Goal: Task Accomplishment & Management: Use online tool/utility

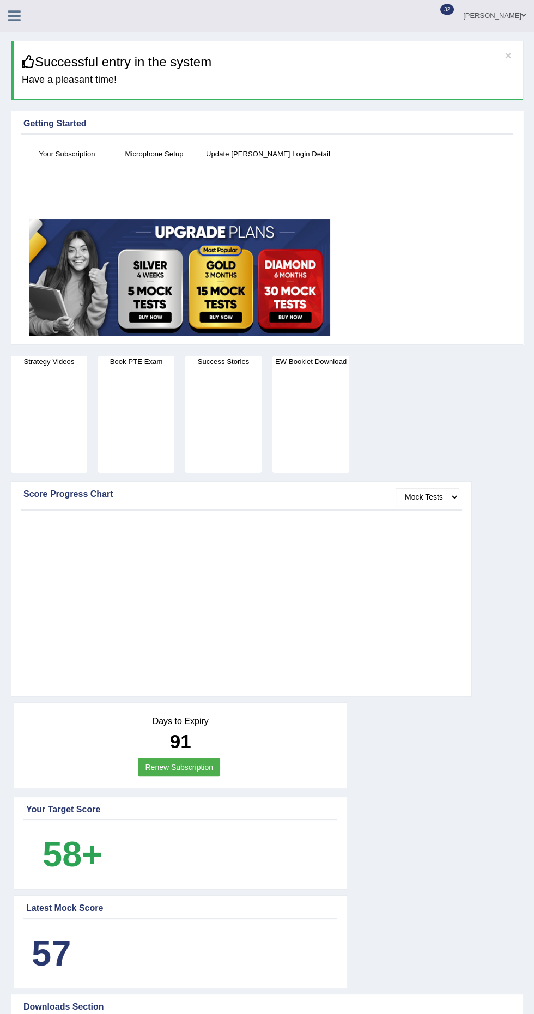
click at [33, 19] on div at bounding box center [19, 12] width 38 height 24
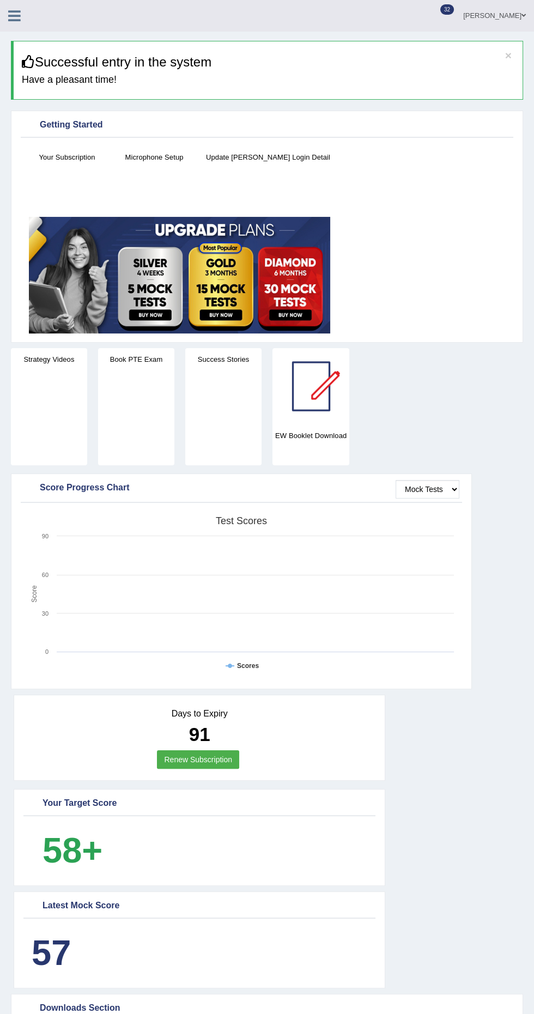
click at [33, 19] on div at bounding box center [19, 12] width 38 height 24
click at [507, 21] on link "[PERSON_NAME]" at bounding box center [494, 14] width 79 height 28
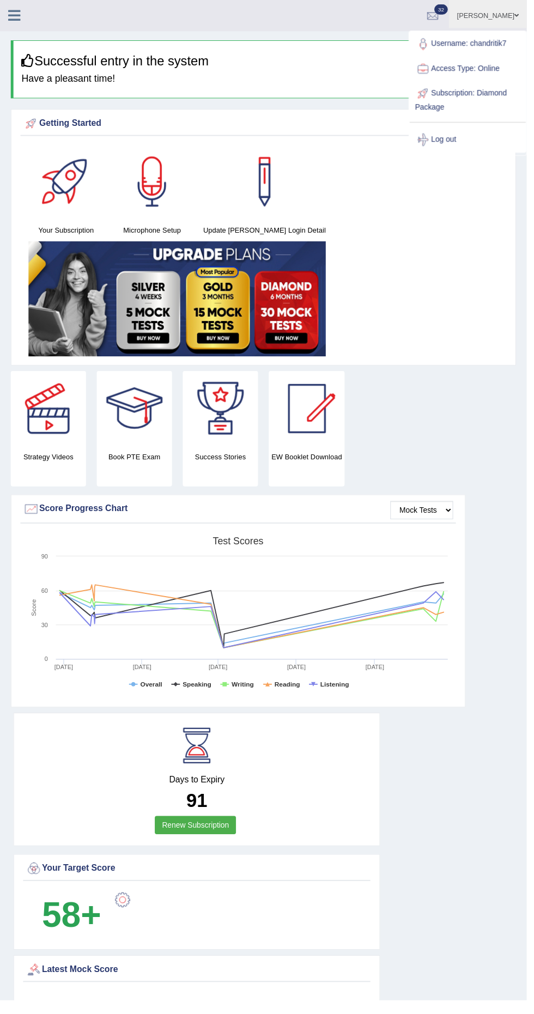
click at [472, 44] on link "Username: chandritik7" at bounding box center [474, 44] width 118 height 25
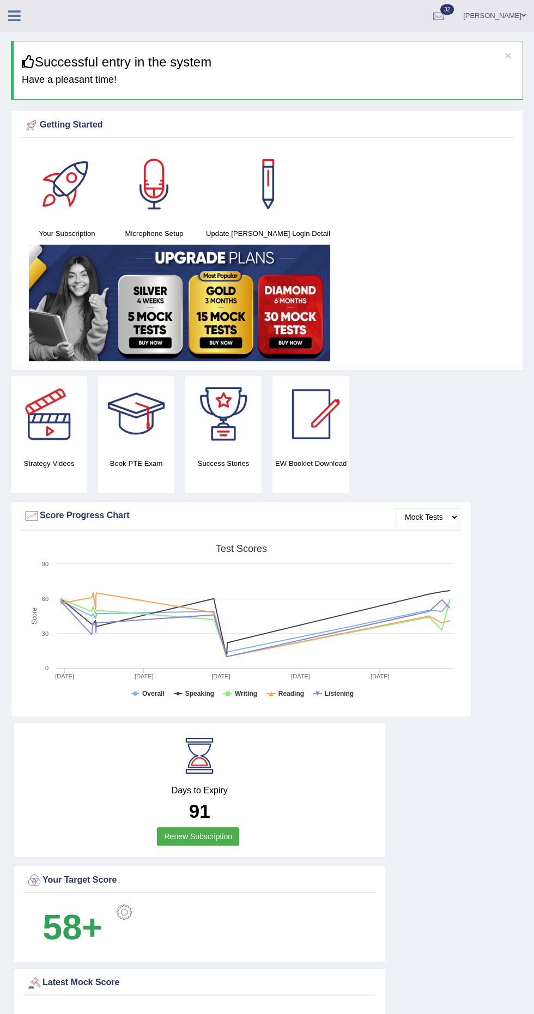
click at [510, 22] on link "[PERSON_NAME]" at bounding box center [494, 14] width 79 height 28
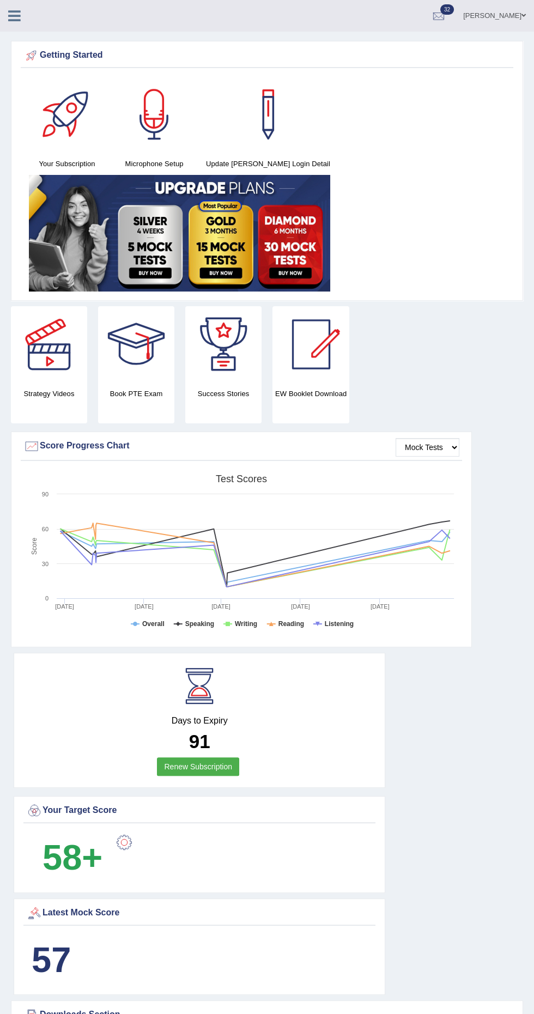
click at [523, 15] on span at bounding box center [523, 15] width 4 height 7
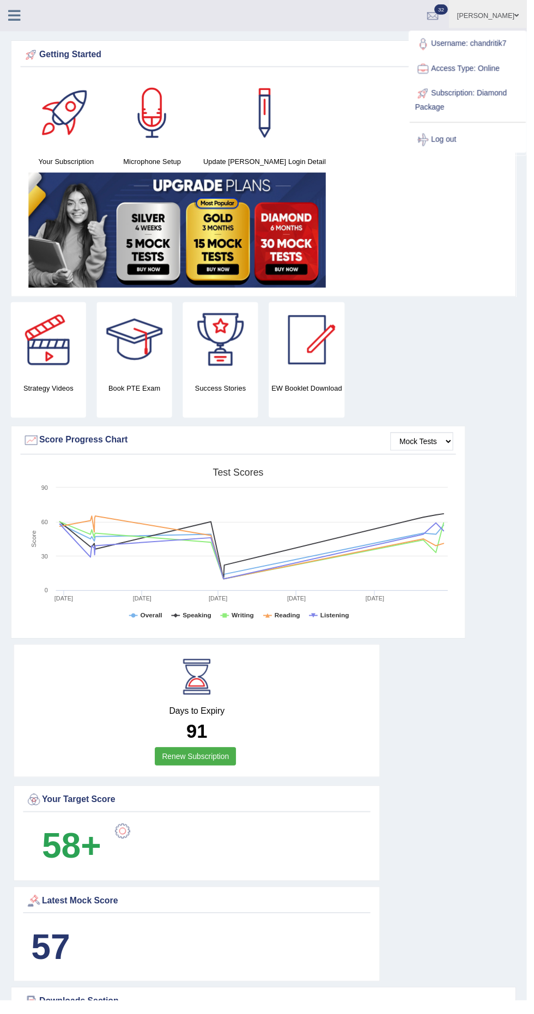
click at [462, 42] on link "Username: chandritik7" at bounding box center [474, 44] width 118 height 25
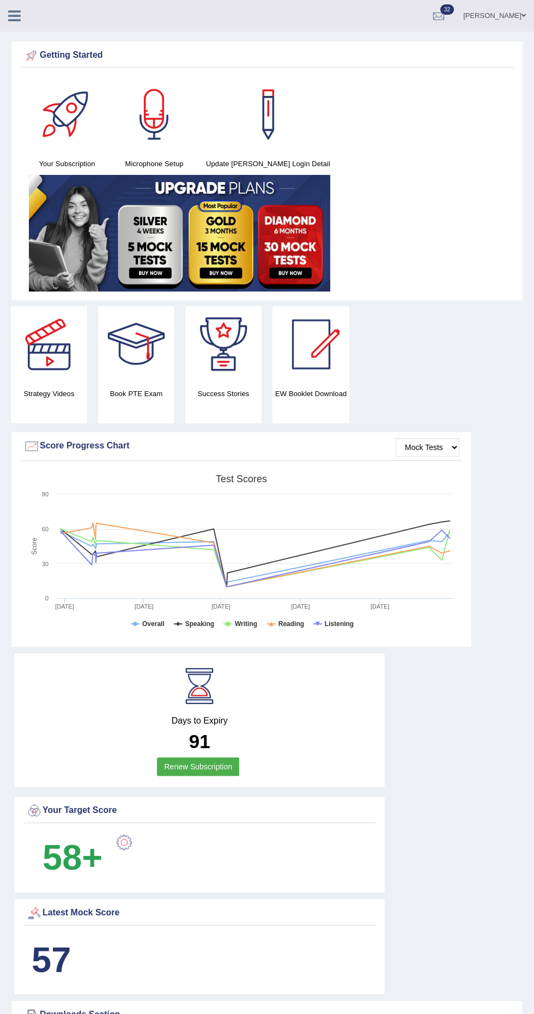
click at [504, 15] on link "[PERSON_NAME]" at bounding box center [494, 14] width 79 height 28
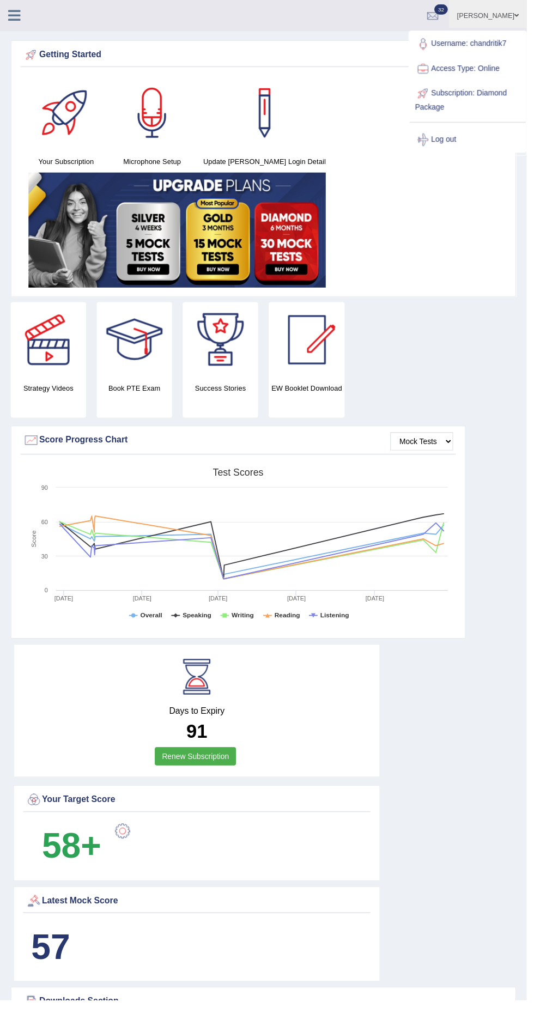
click at [473, 45] on link "Username: chandritik7" at bounding box center [474, 44] width 118 height 25
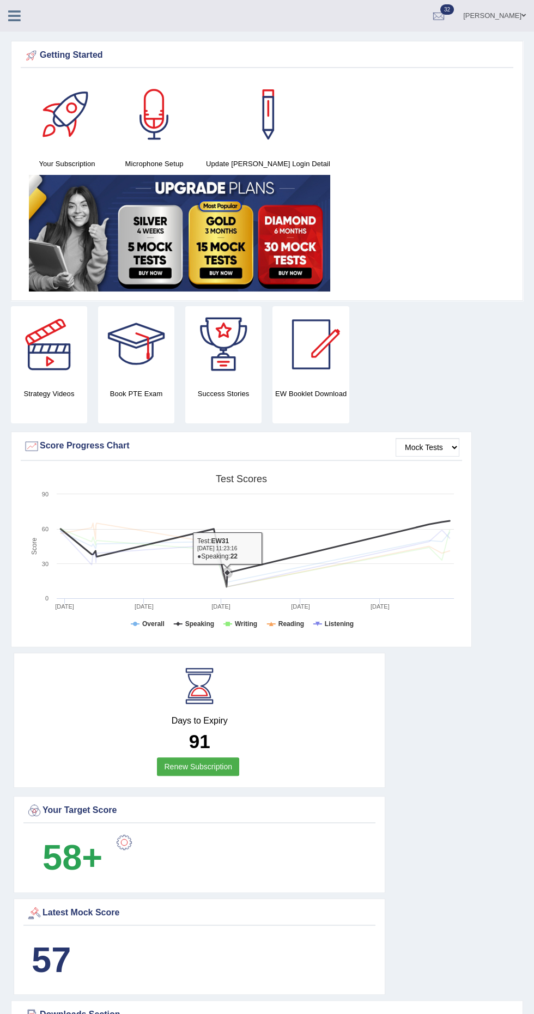
click at [493, 20] on link "[PERSON_NAME]" at bounding box center [494, 14] width 79 height 28
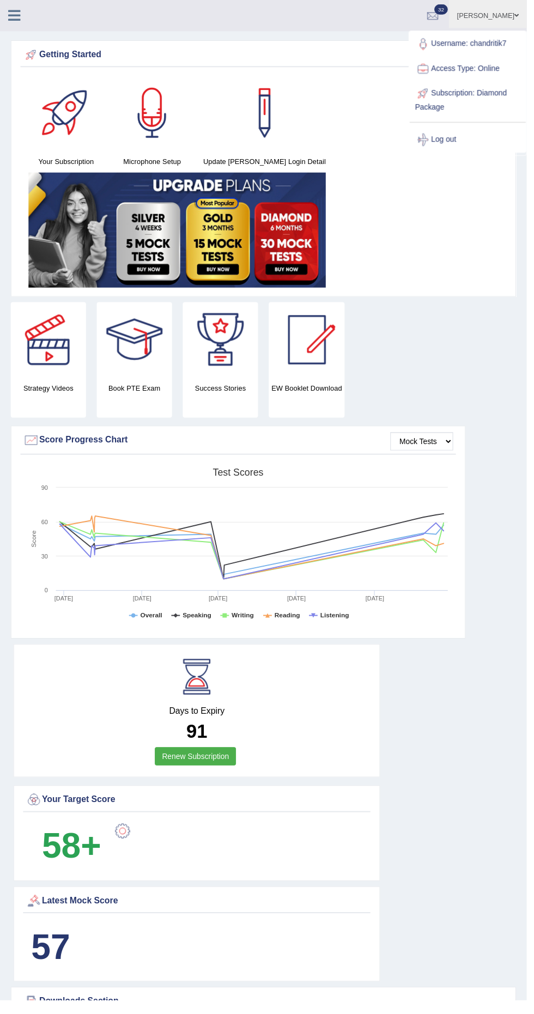
click at [467, 69] on link "Access Type: Online" at bounding box center [474, 69] width 118 height 25
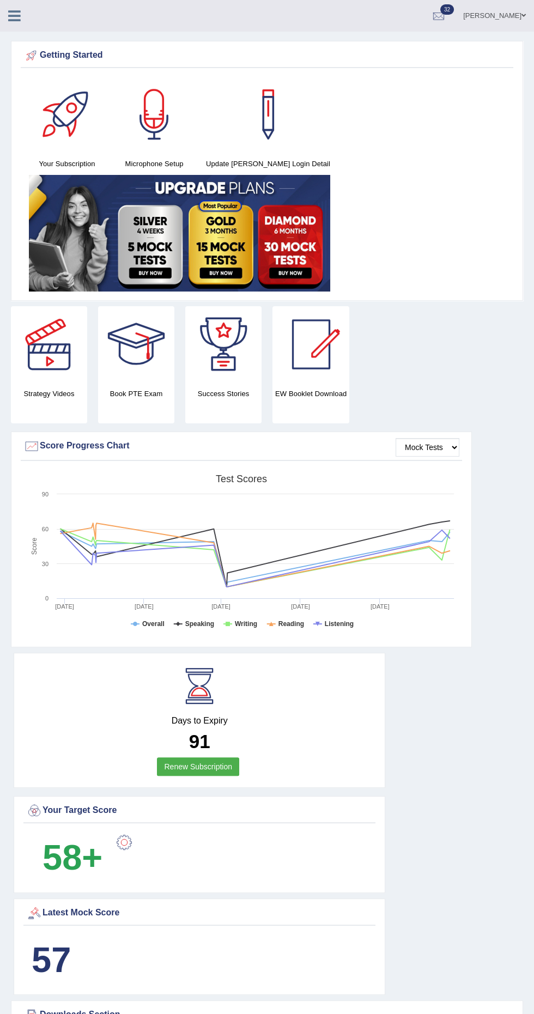
click at [497, 15] on link "[PERSON_NAME]" at bounding box center [494, 14] width 79 height 28
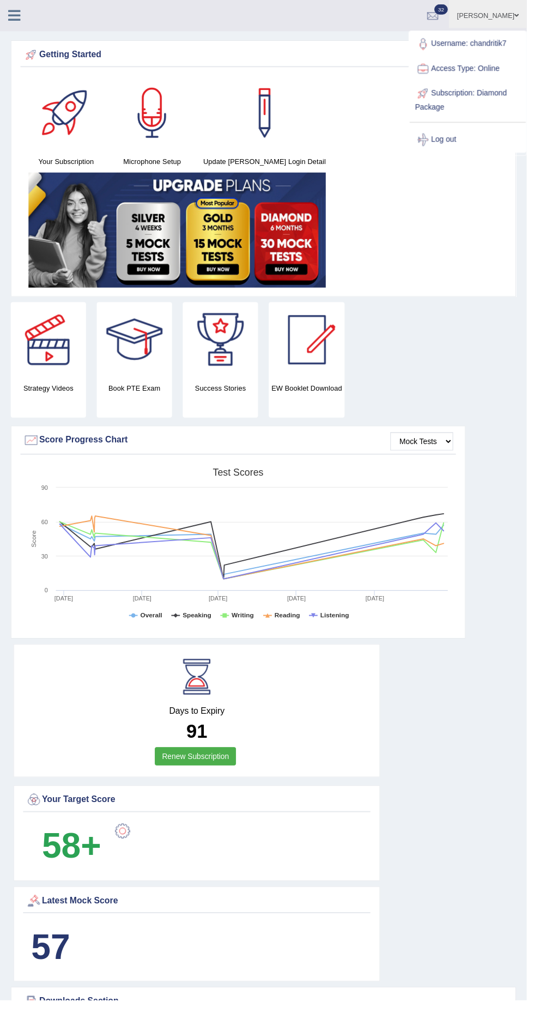
click at [463, 41] on link "Username: chandritik7" at bounding box center [474, 44] width 118 height 25
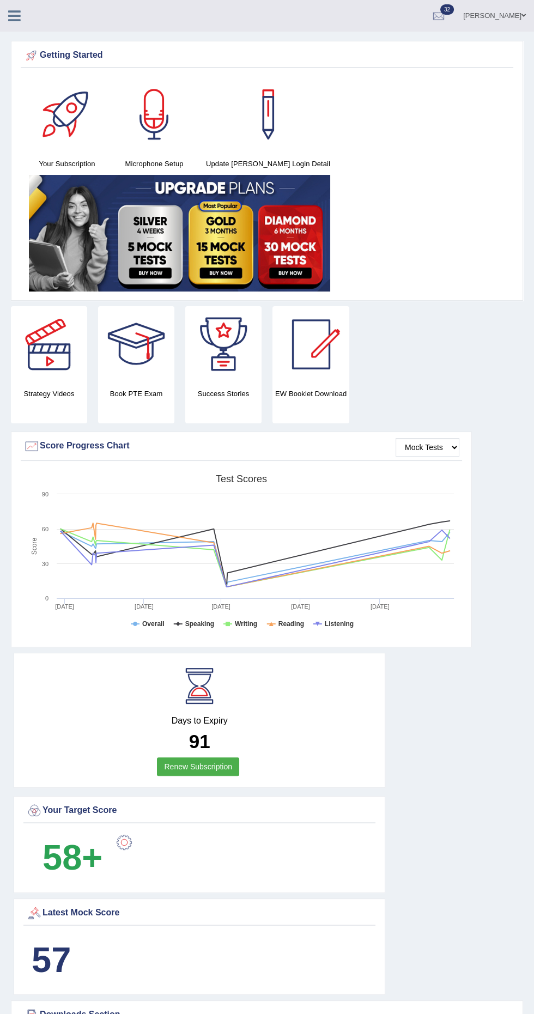
click at [511, 22] on link "[PERSON_NAME]" at bounding box center [494, 14] width 79 height 28
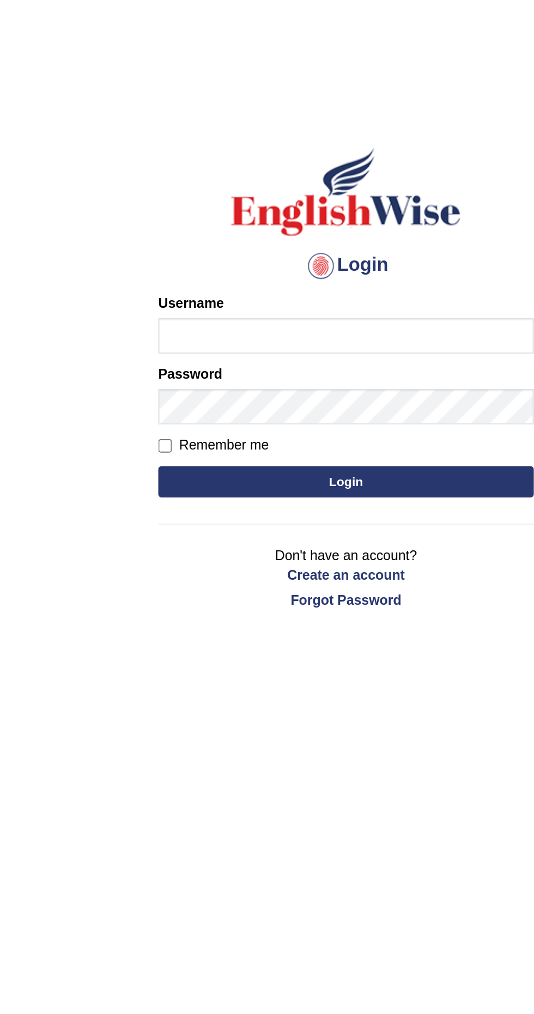
click at [230, 173] on input "Username" at bounding box center [267, 175] width 196 height 19
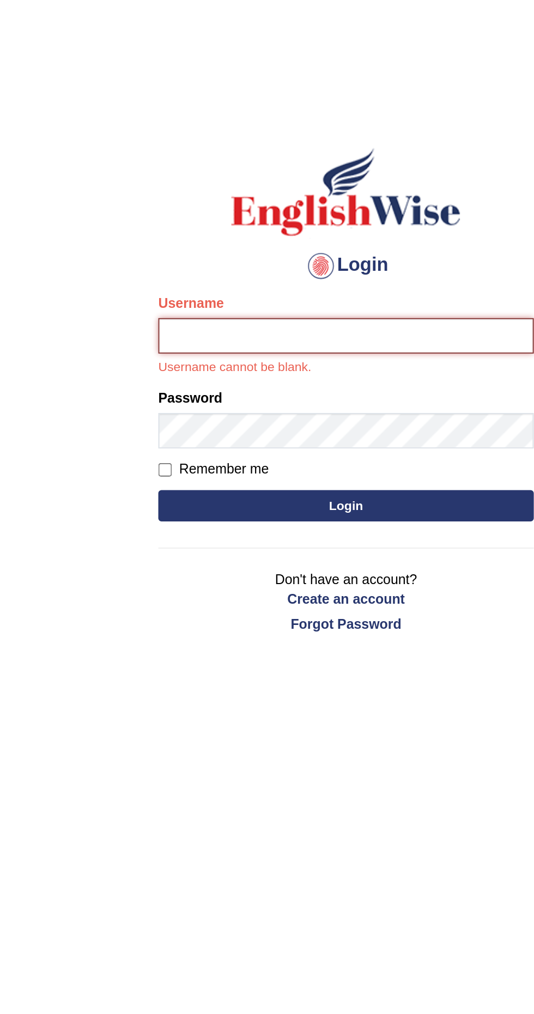
type input "Chandritik7"
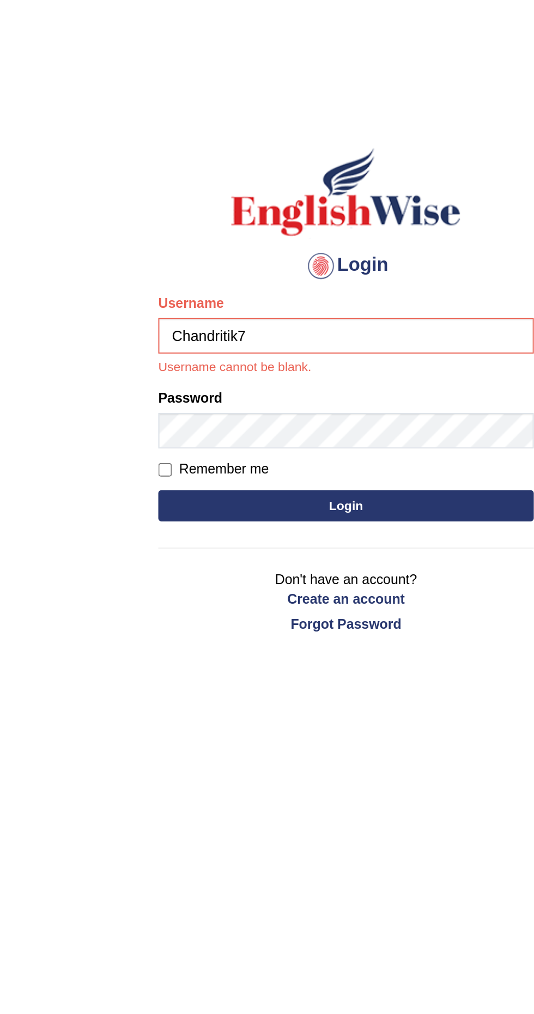
click at [169, 256] on button "Login" at bounding box center [267, 264] width 196 height 16
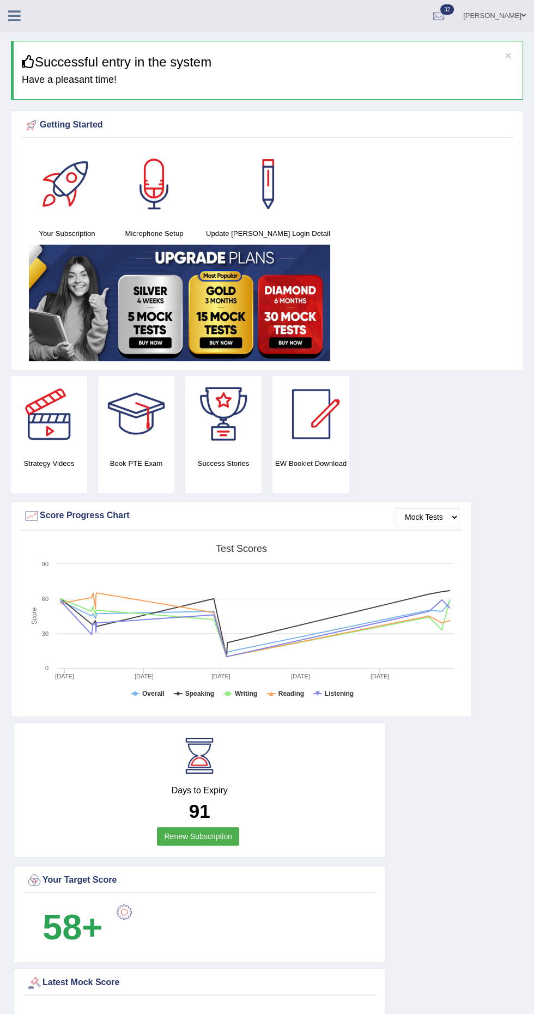
click at [514, 13] on link "[PERSON_NAME]" at bounding box center [494, 14] width 79 height 28
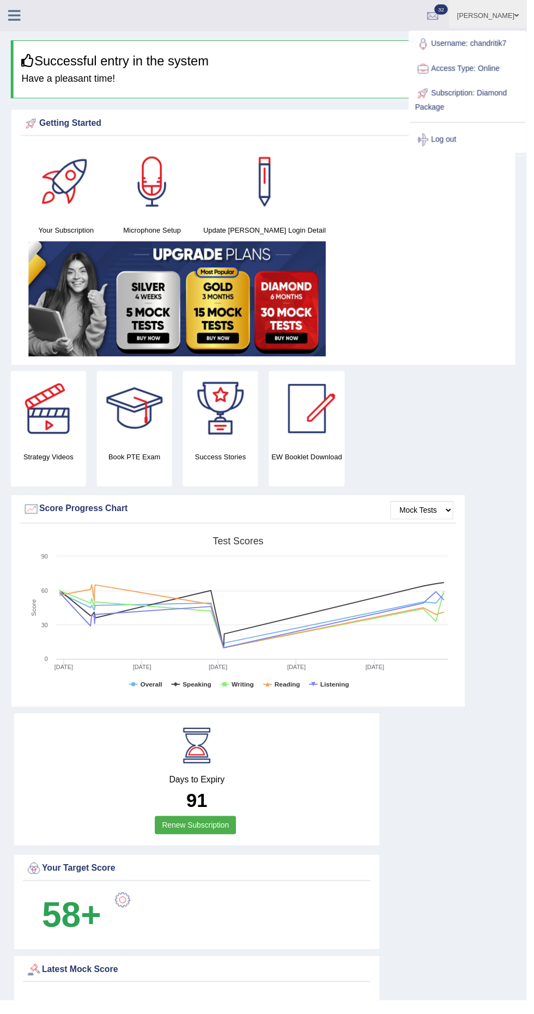
click at [462, 44] on link "Username: chandritik7" at bounding box center [474, 44] width 118 height 25
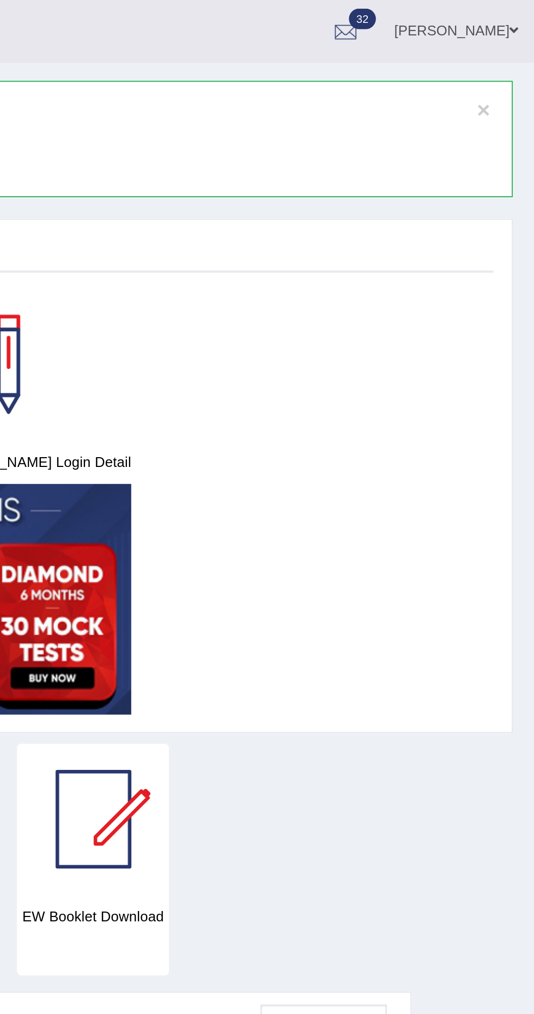
click at [454, 9] on span "32" at bounding box center [447, 9] width 14 height 10
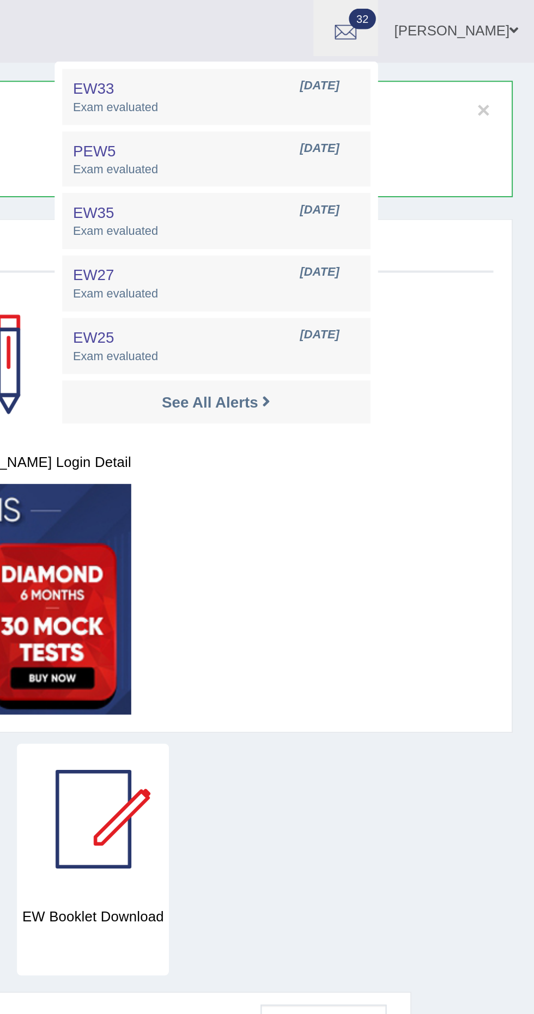
click at [506, 123] on div "Getting Started" at bounding box center [266, 125] width 487 height 16
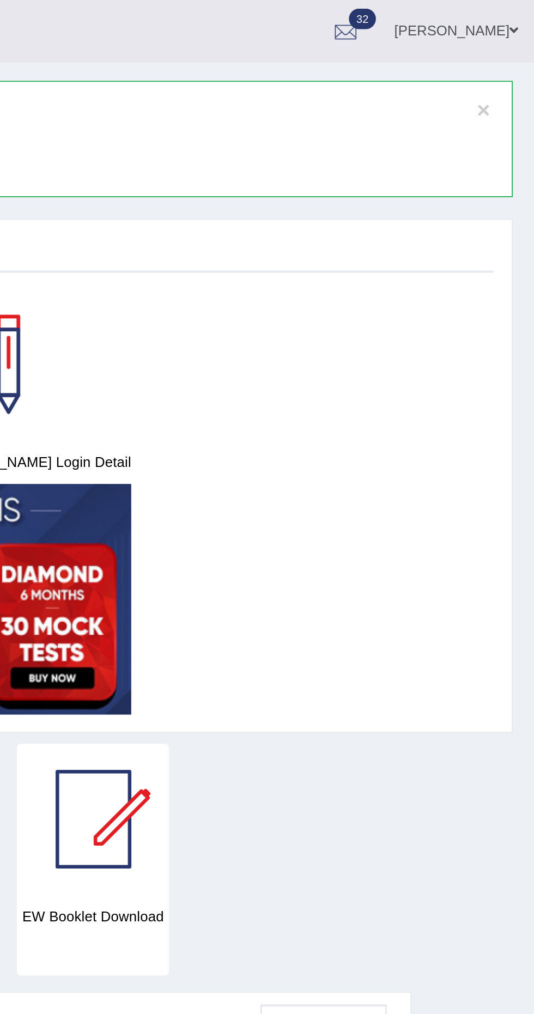
click at [506, 17] on link "[PERSON_NAME]" at bounding box center [494, 14] width 79 height 28
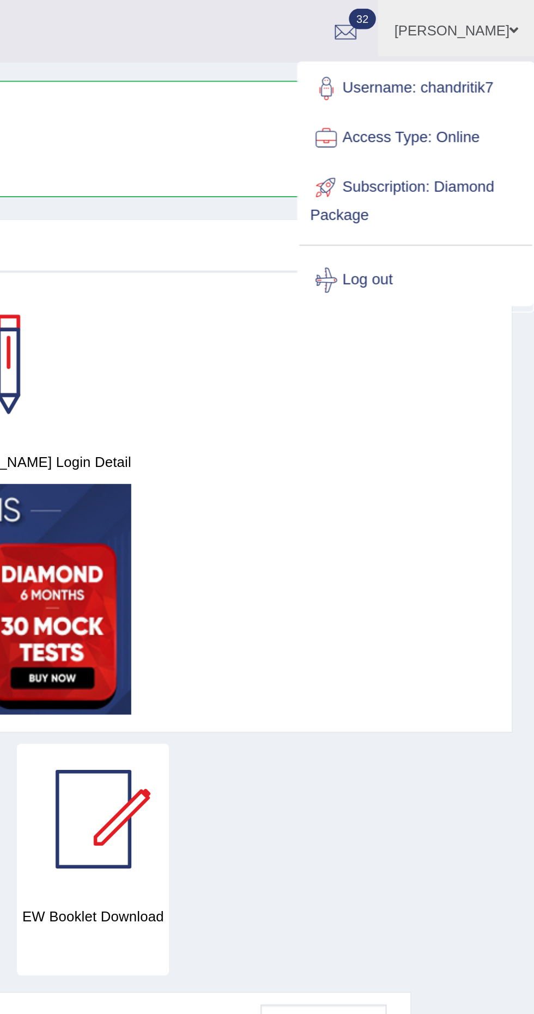
click at [477, 95] on link "Subscription: Diamond Package" at bounding box center [474, 100] width 118 height 36
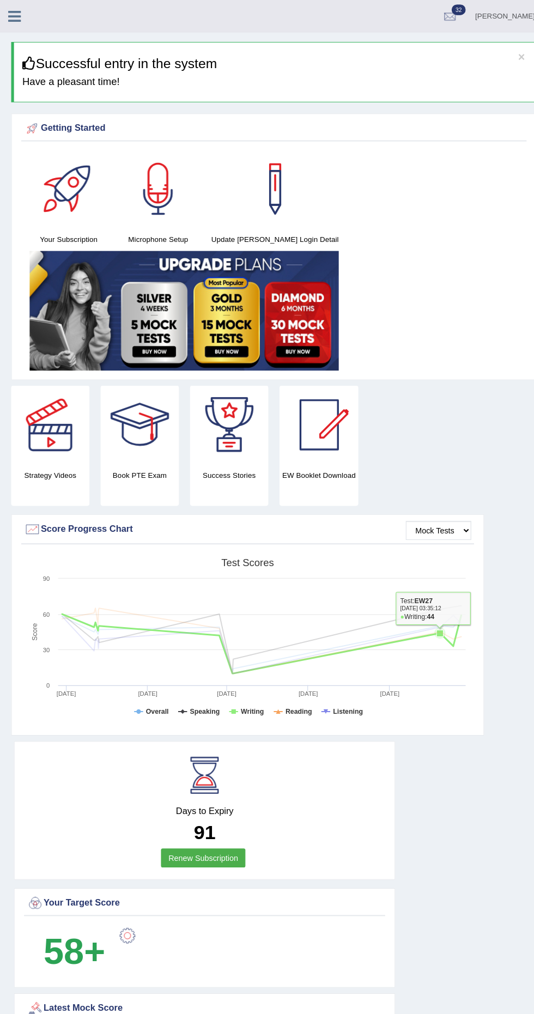
click at [26, 26] on div "Ritik krishan Toggle navigation Username: chandritik7 Access Type: Online Subsc…" at bounding box center [267, 16] width 534 height 32
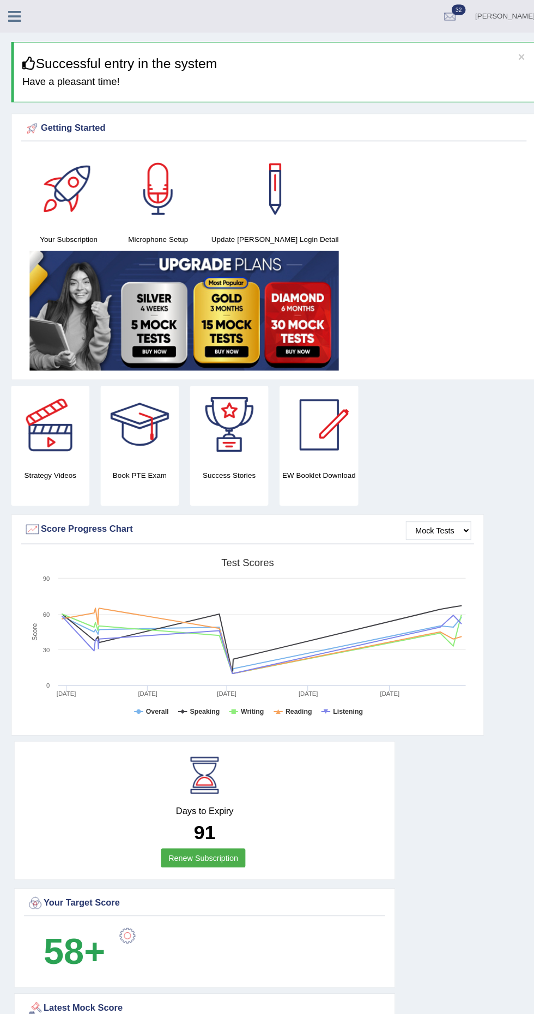
click at [23, 21] on link at bounding box center [14, 15] width 29 height 16
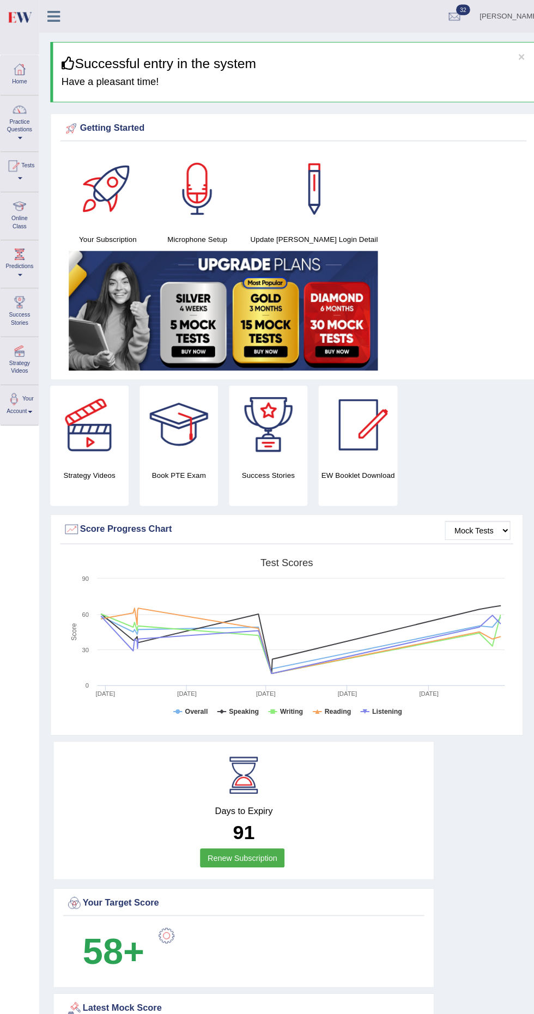
click at [16, 158] on div at bounding box center [12, 162] width 16 height 16
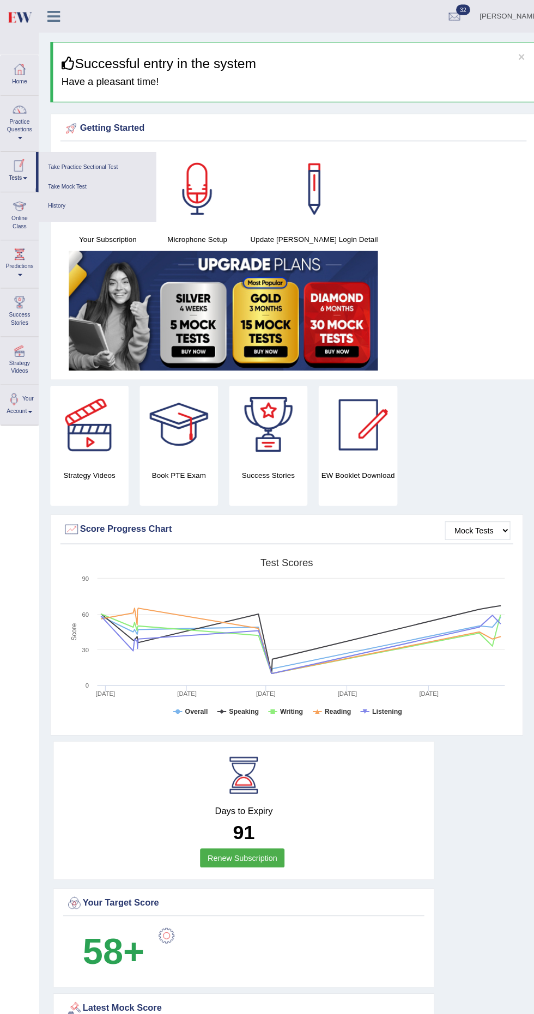
click at [59, 181] on link "Take Mock Test" at bounding box center [94, 182] width 103 height 19
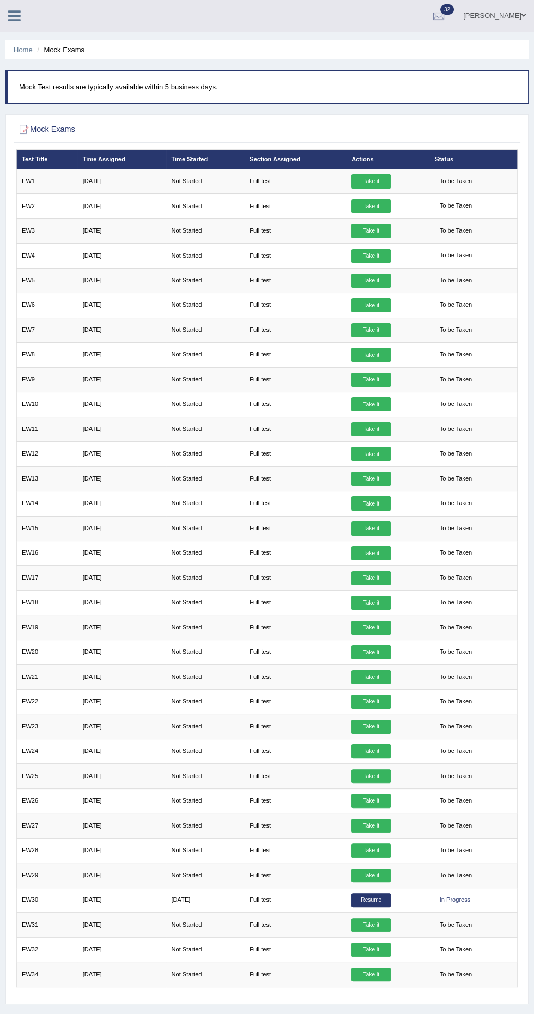
click at [504, 15] on link "[PERSON_NAME]" at bounding box center [494, 14] width 79 height 28
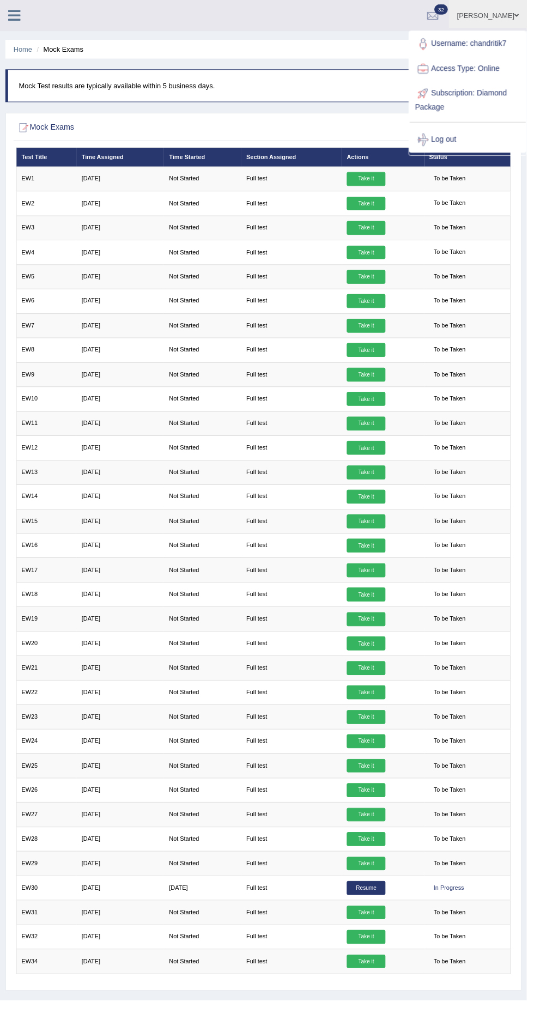
click at [472, 42] on link "Username: chandritik7" at bounding box center [474, 44] width 118 height 25
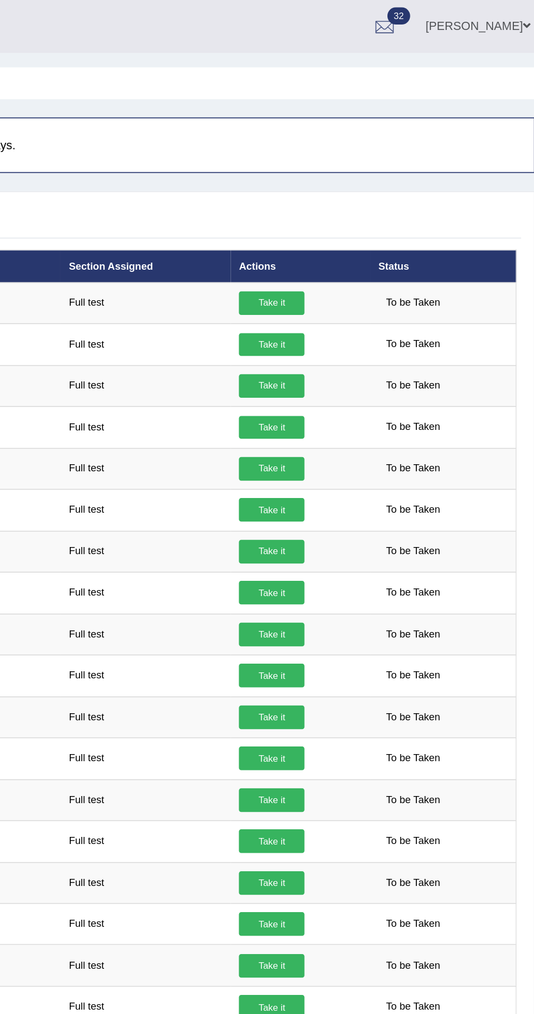
click at [502, 11] on link "[PERSON_NAME]" at bounding box center [494, 14] width 79 height 28
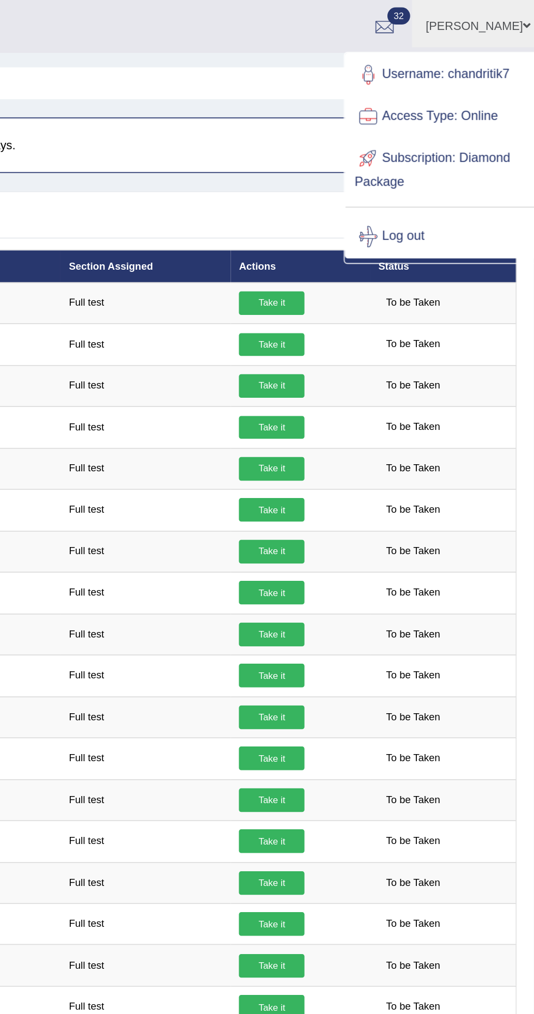
click at [460, 45] on link "Username: chandritik7" at bounding box center [474, 44] width 118 height 25
